Goal: Information Seeking & Learning: Learn about a topic

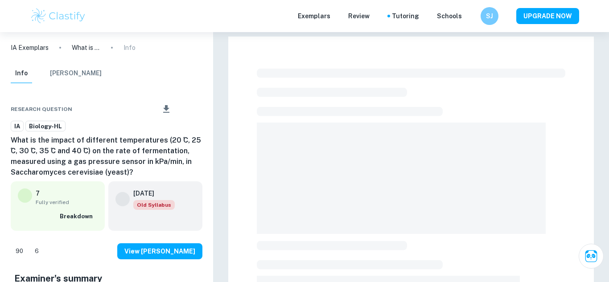
scroll to position [276, 0]
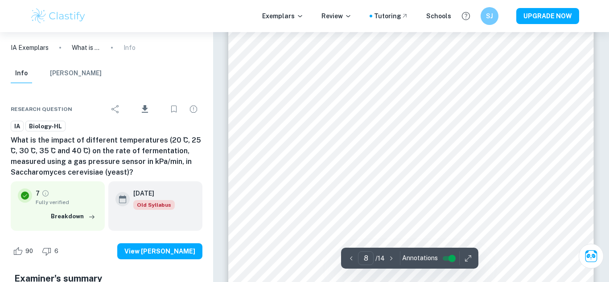
scroll to position [3846, 0]
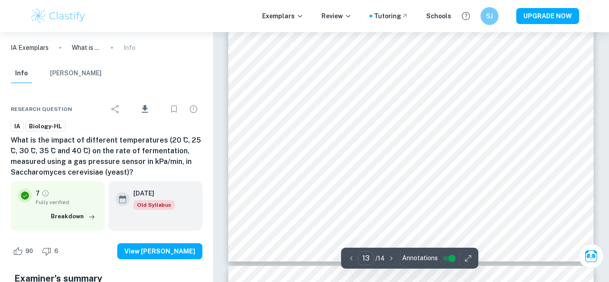
type input "14"
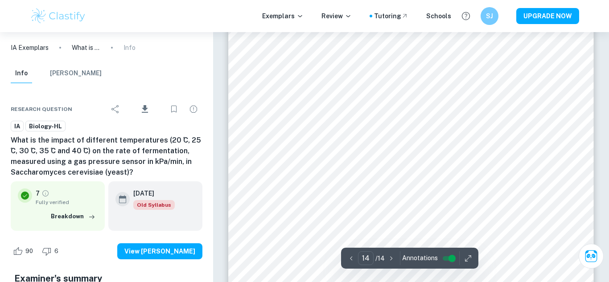
scroll to position [7286, 0]
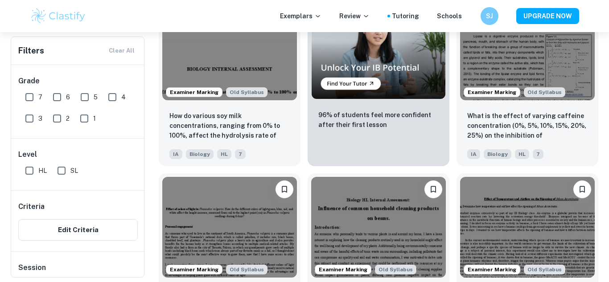
scroll to position [1576, 0]
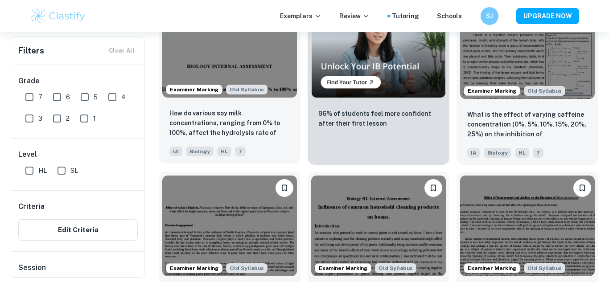
click at [238, 47] on img at bounding box center [229, 46] width 135 height 101
